Goal: Information Seeking & Learning: Learn about a topic

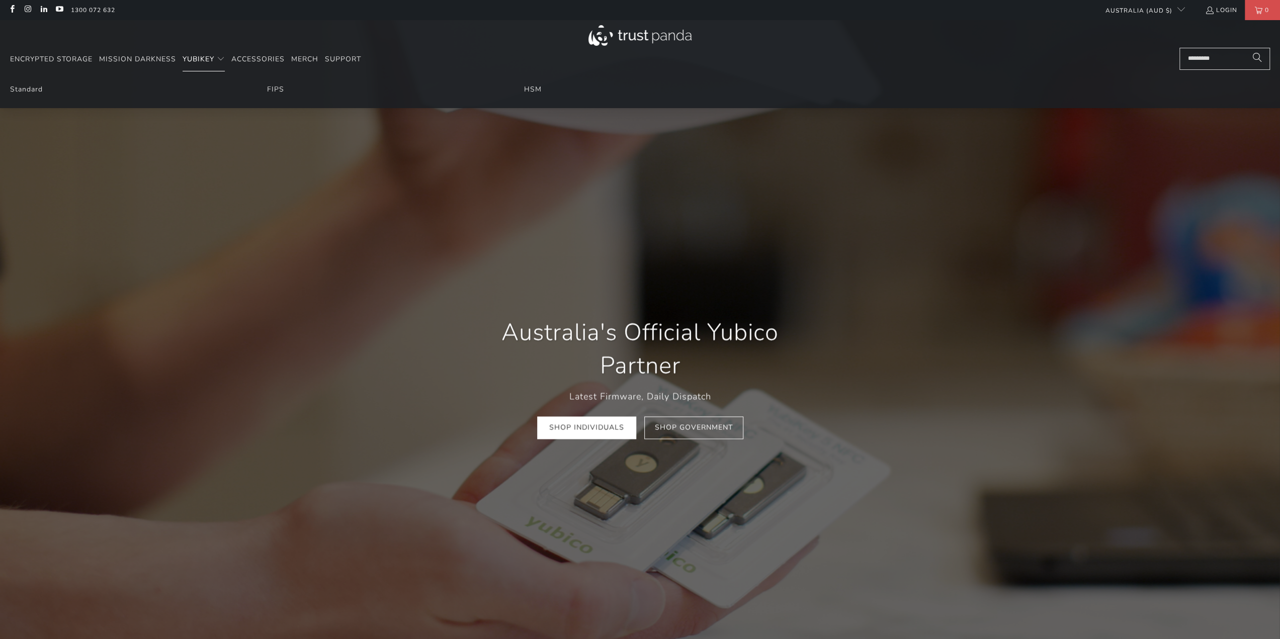
click at [219, 57] on span "Translation missing: en.navigation.header.main_nav" at bounding box center [221, 59] width 8 height 8
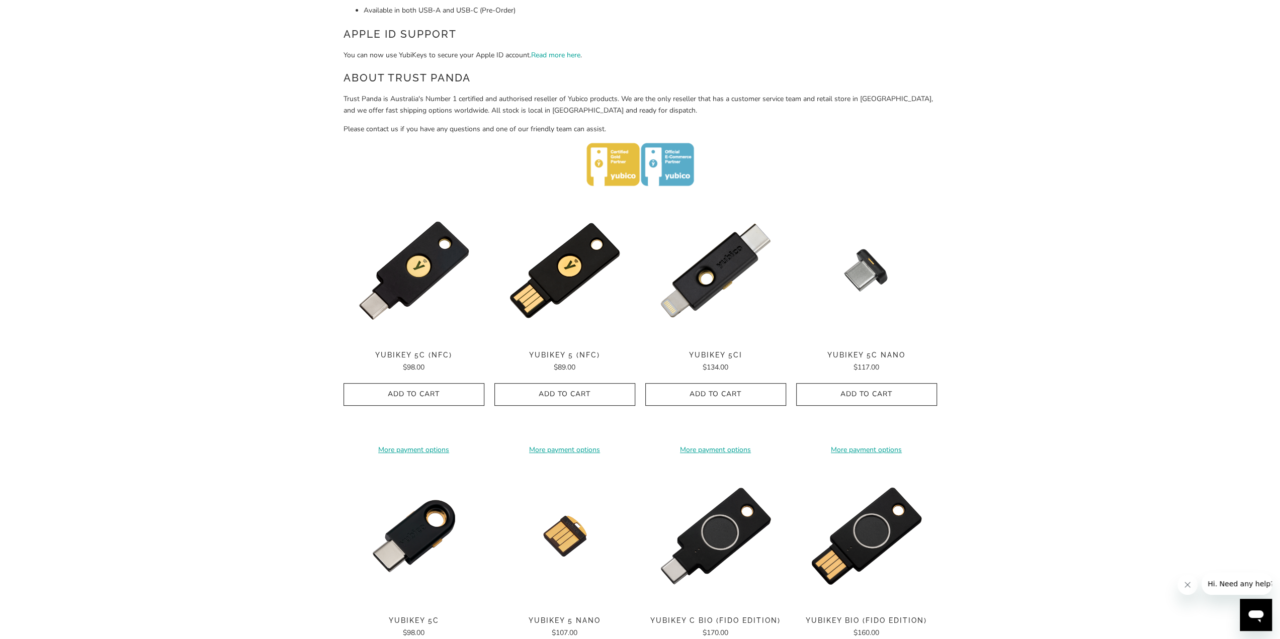
scroll to position [252, 0]
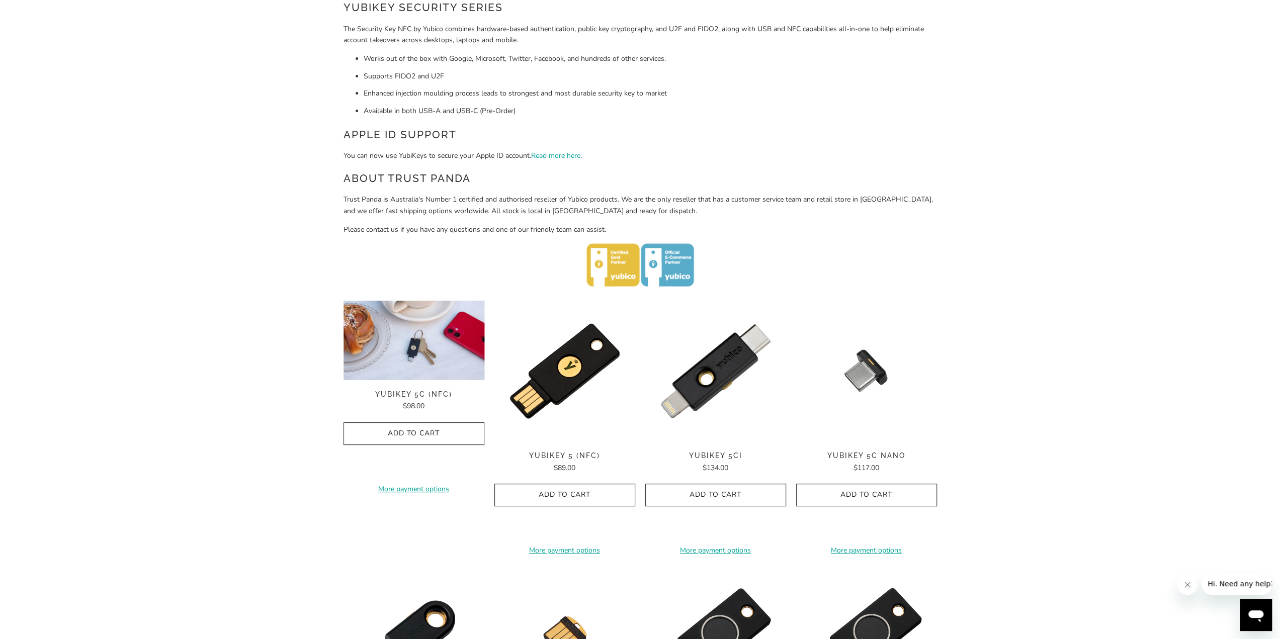
click at [416, 346] on img at bounding box center [414, 340] width 141 height 79
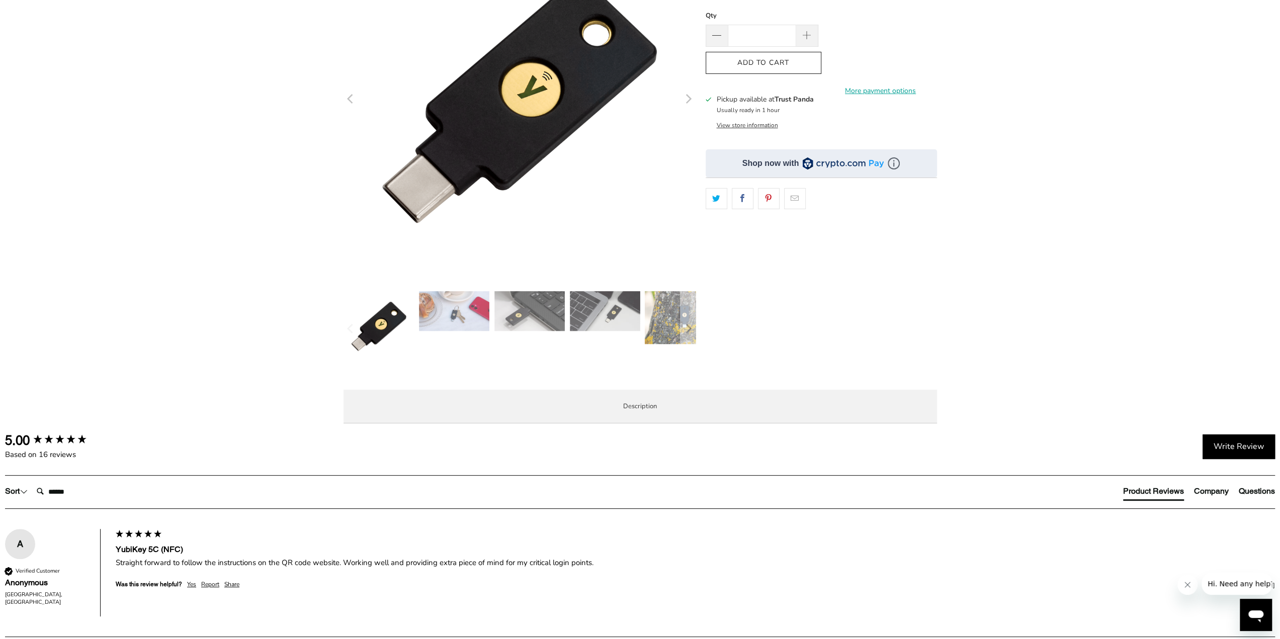
scroll to position [201, 0]
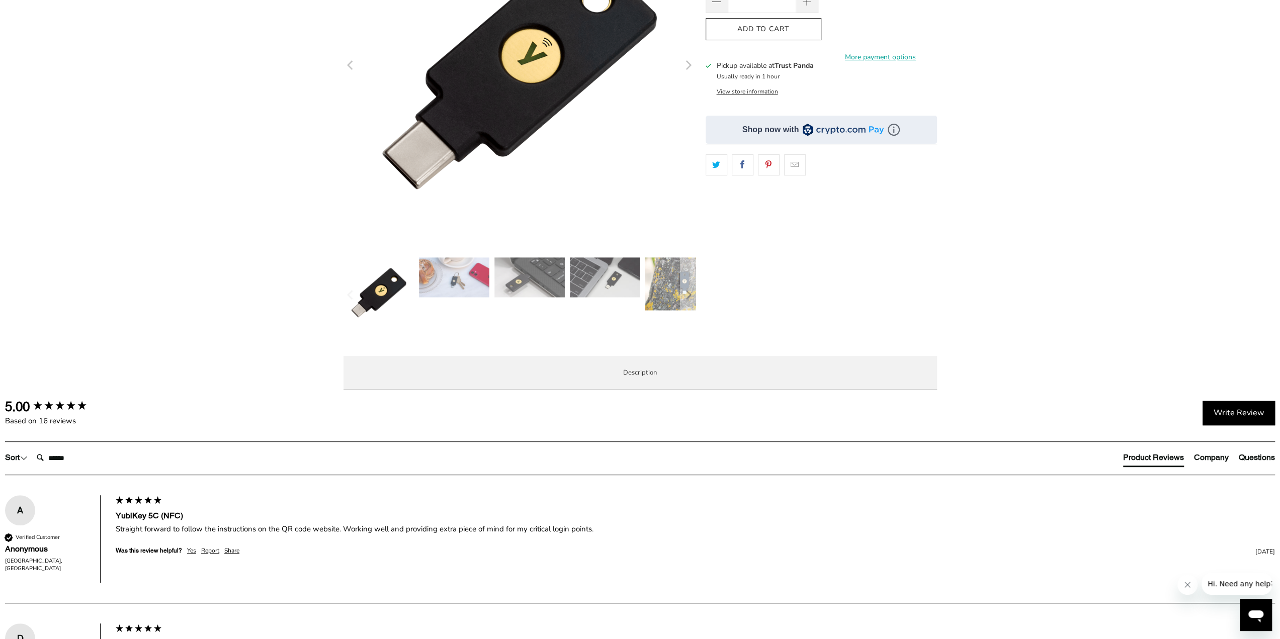
click at [0, 0] on span "Specifications" at bounding box center [0, 0] width 0 height 0
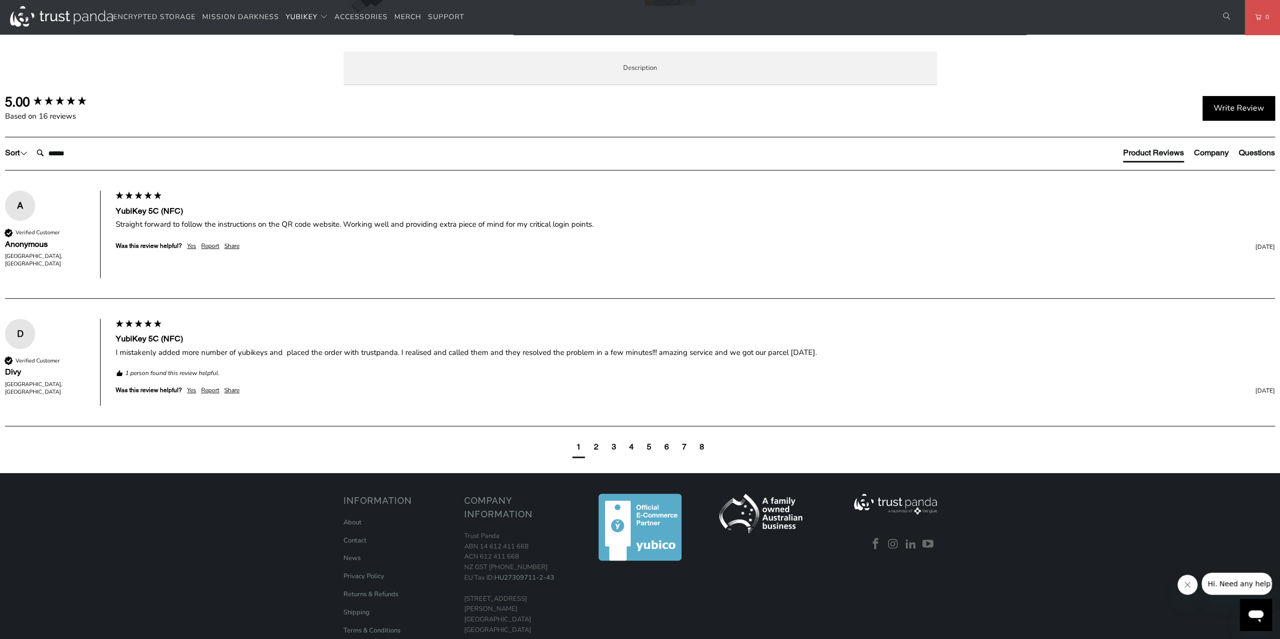
scroll to position [402, 0]
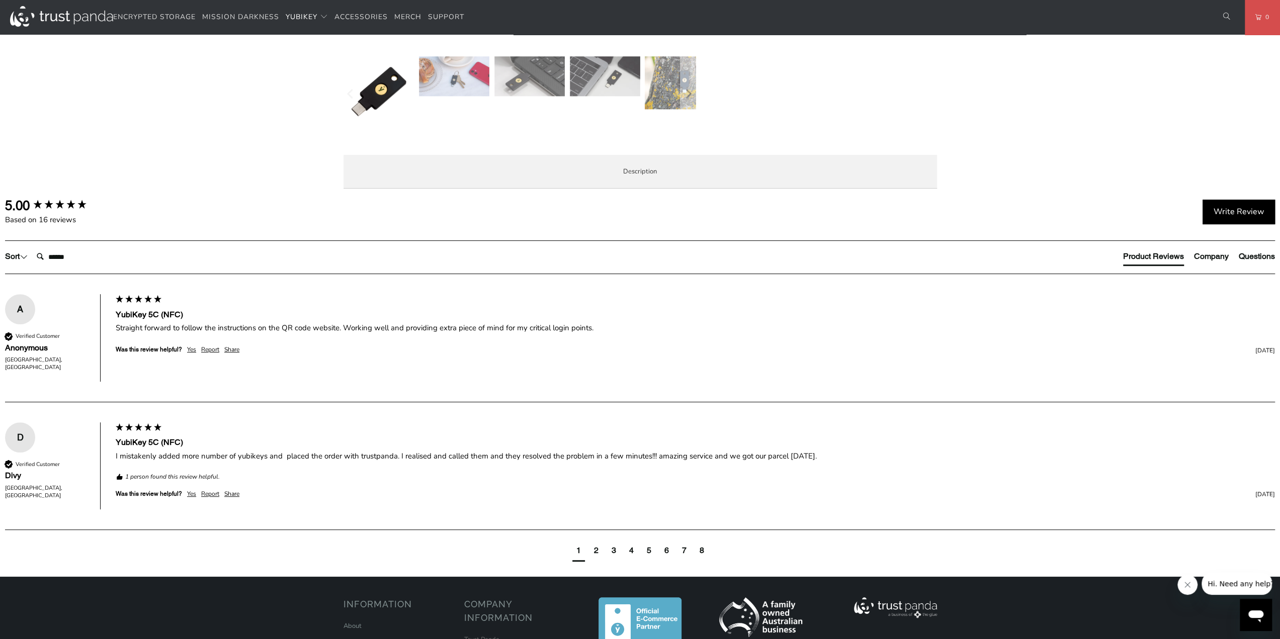
click at [0, 0] on span "Enterprise and Government" at bounding box center [0, 0] width 0 height 0
click at [0, 0] on li "Overview" at bounding box center [0, 0] width 0 height 0
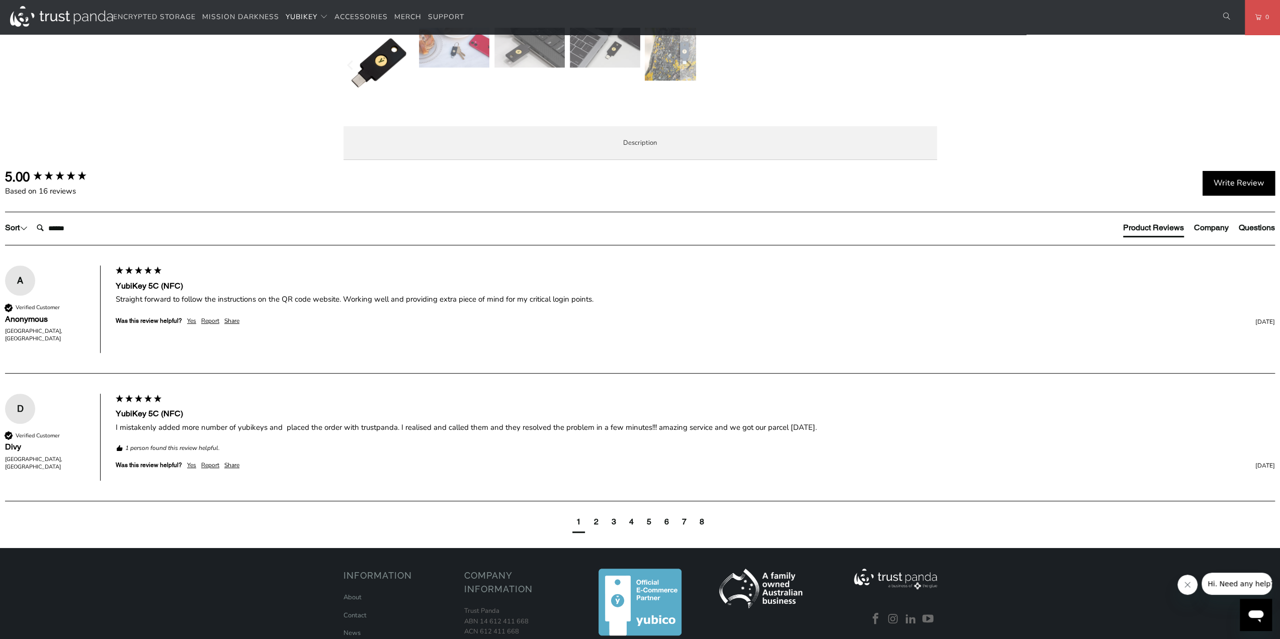
scroll to position [453, 0]
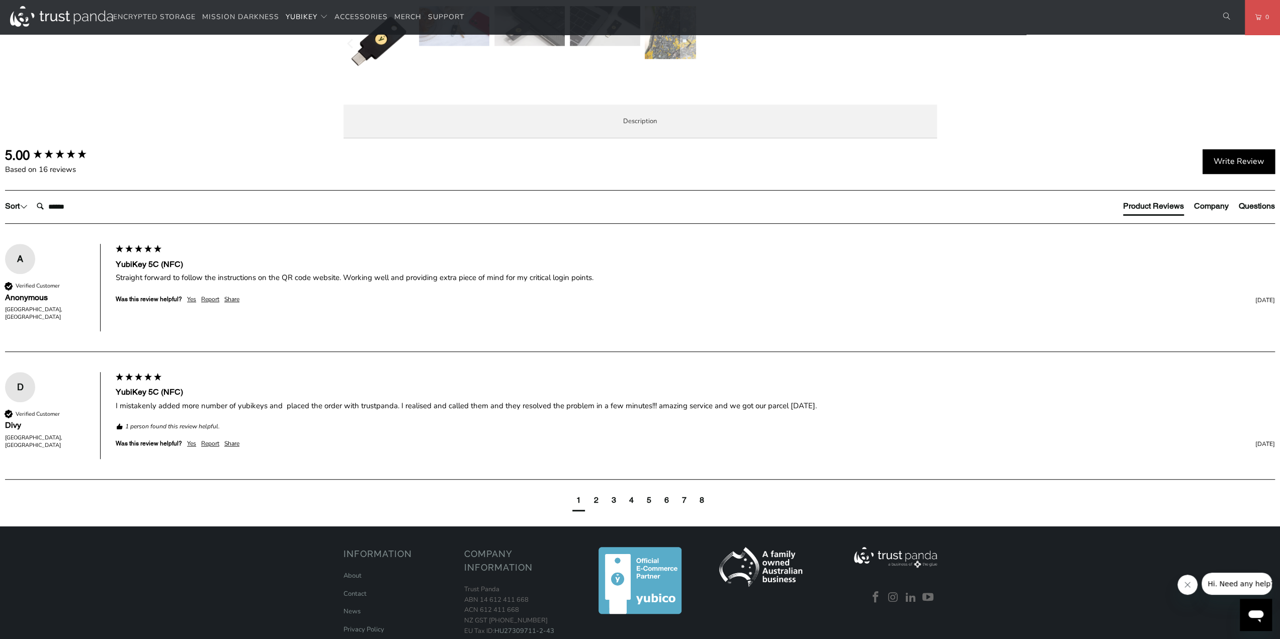
click at [0, 0] on p "SIMPLE - Most effective way to protect against account takeovers EASY - Intuiti…" at bounding box center [0, 0] width 0 height 0
